Goal: Navigation & Orientation: Find specific page/section

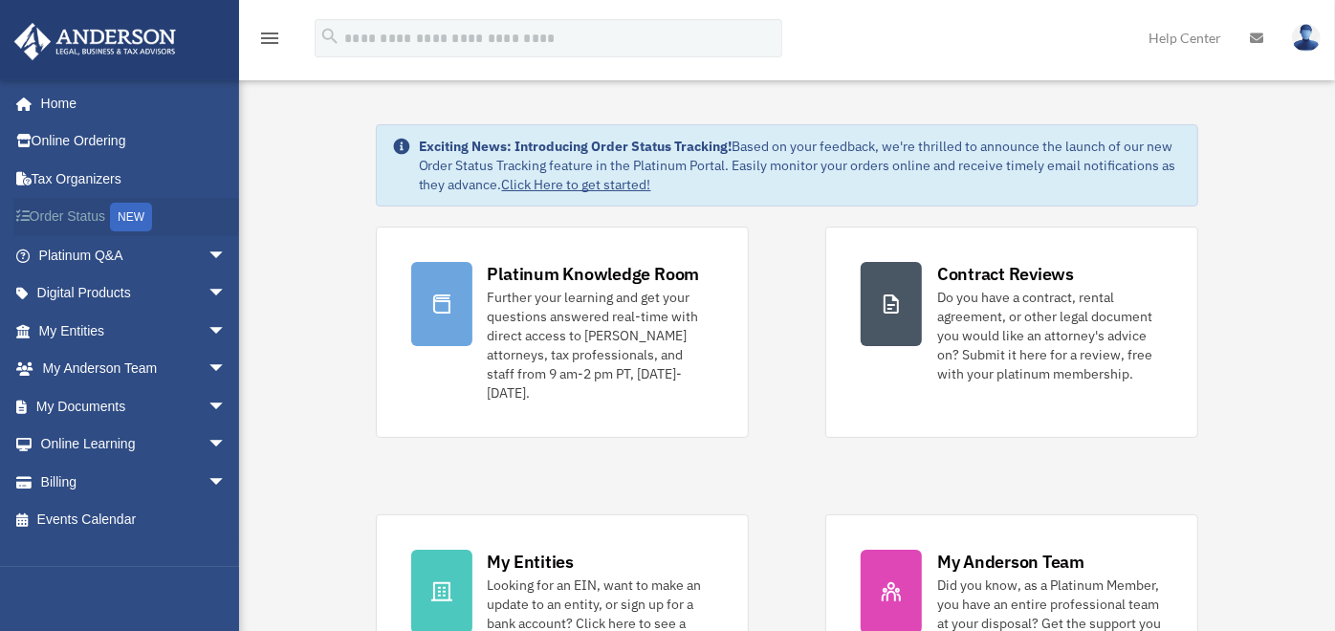
click at [142, 214] on div "NEW" at bounding box center [131, 217] width 42 height 29
click at [622, 180] on link "Click Here to get started!" at bounding box center [576, 184] width 149 height 17
